Goal: Download file/media

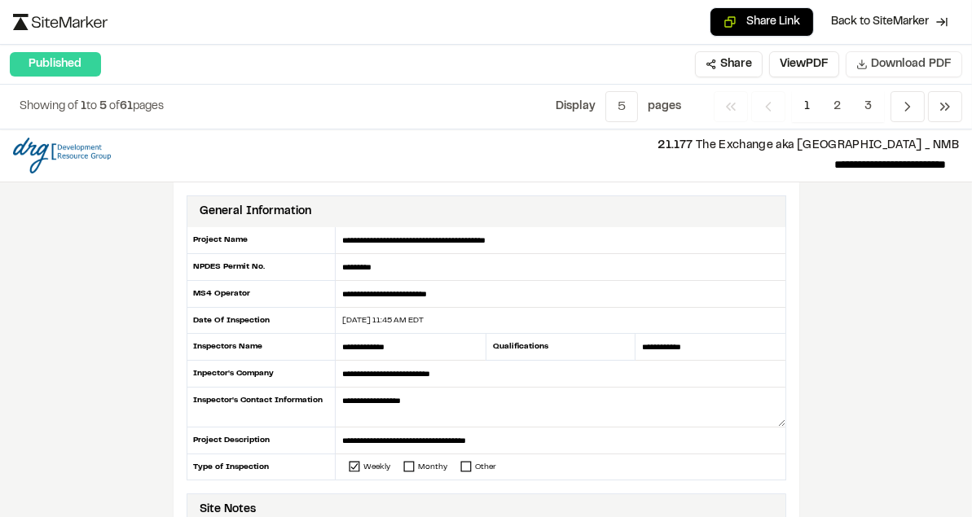
click at [900, 61] on span "Download PDF" at bounding box center [911, 64] width 81 height 18
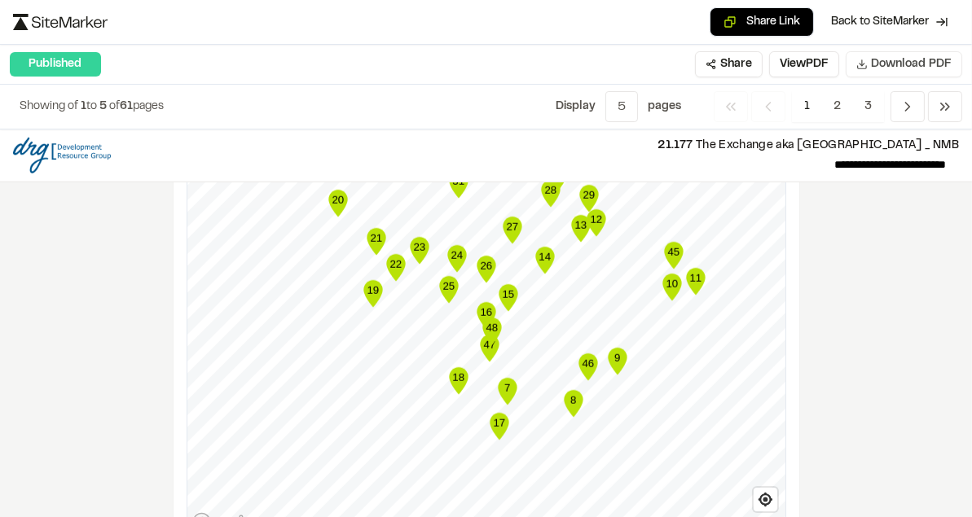
scroll to position [2160, 0]
